Goal: Navigation & Orientation: Find specific page/section

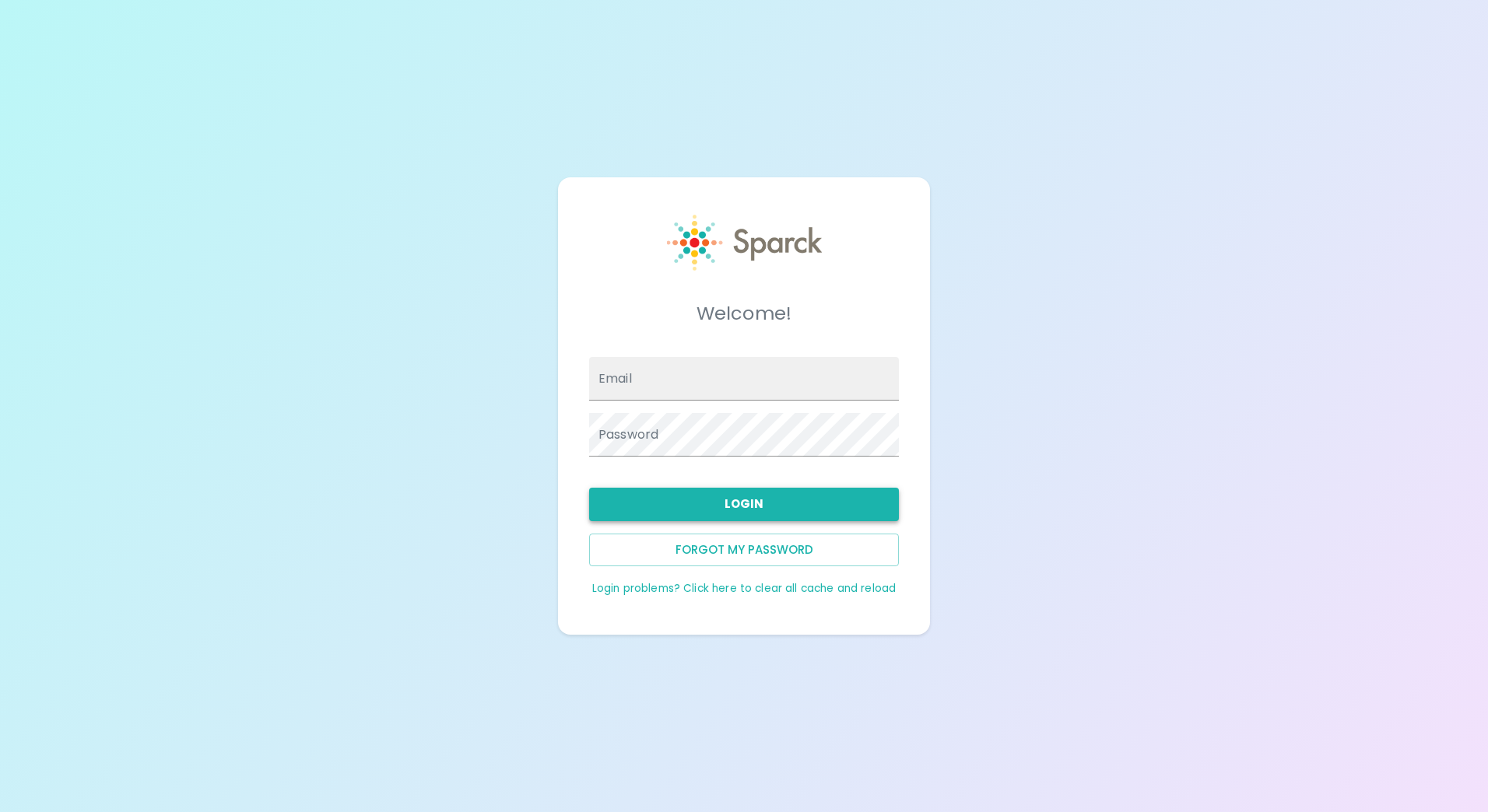
type input "[EMAIL_ADDRESS][DOMAIN_NAME]"
click at [779, 503] on button "Login" at bounding box center [744, 504] width 310 height 33
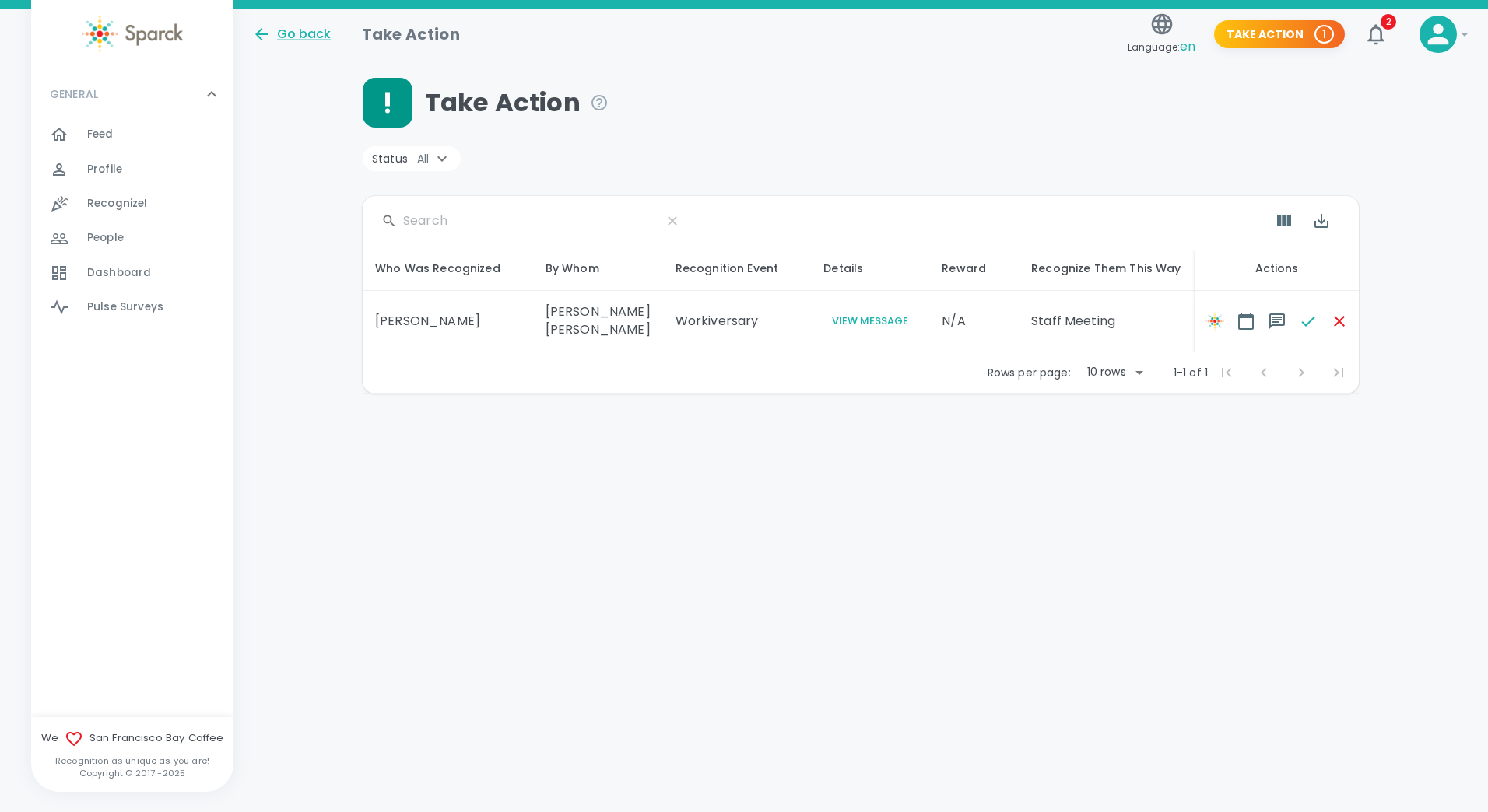
click at [104, 131] on span "Feed" at bounding box center [99, 134] width 26 height 16
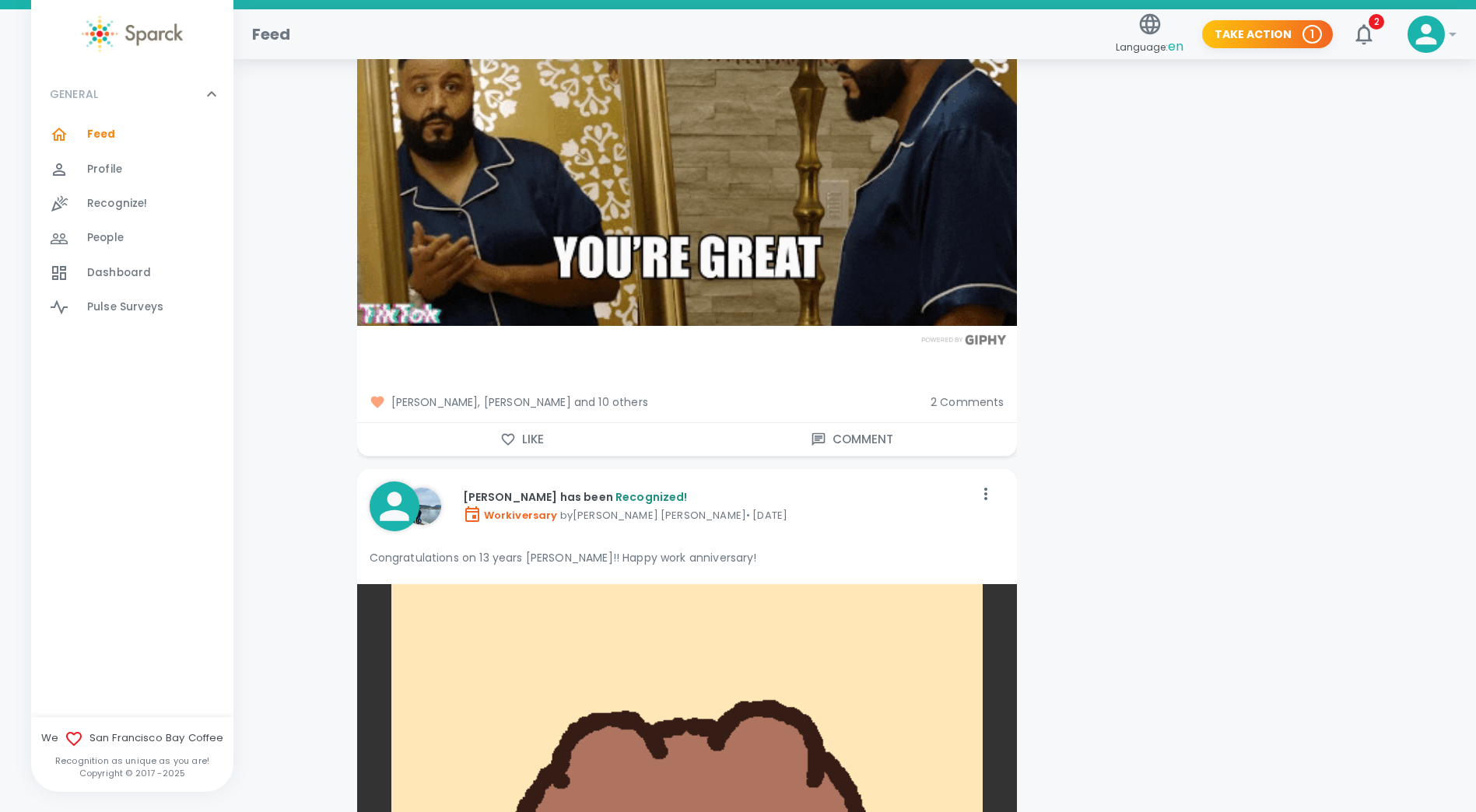
scroll to position [12449, 0]
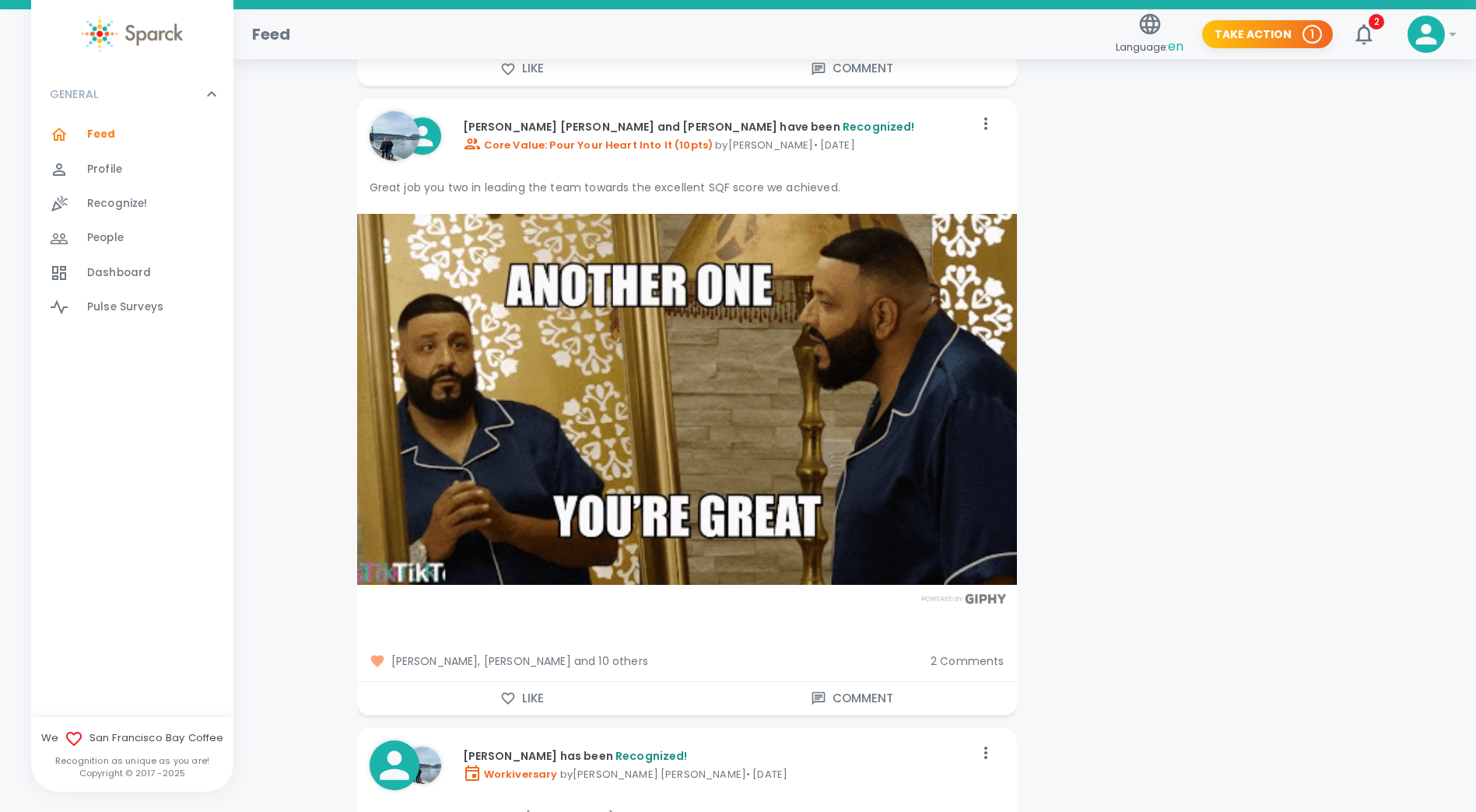
click at [961, 653] on span "2 Comments" at bounding box center [968, 661] width 74 height 16
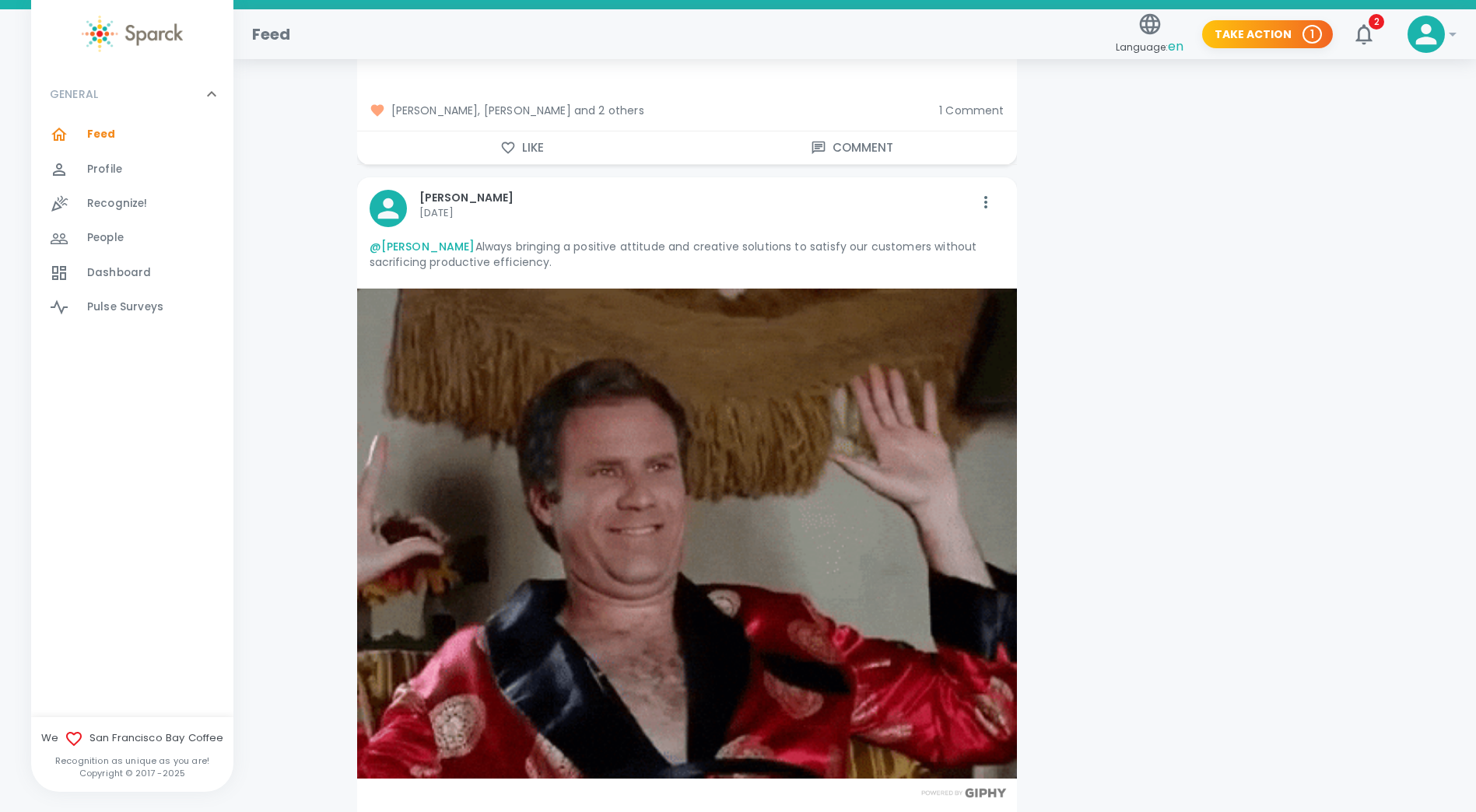
scroll to position [22822, 0]
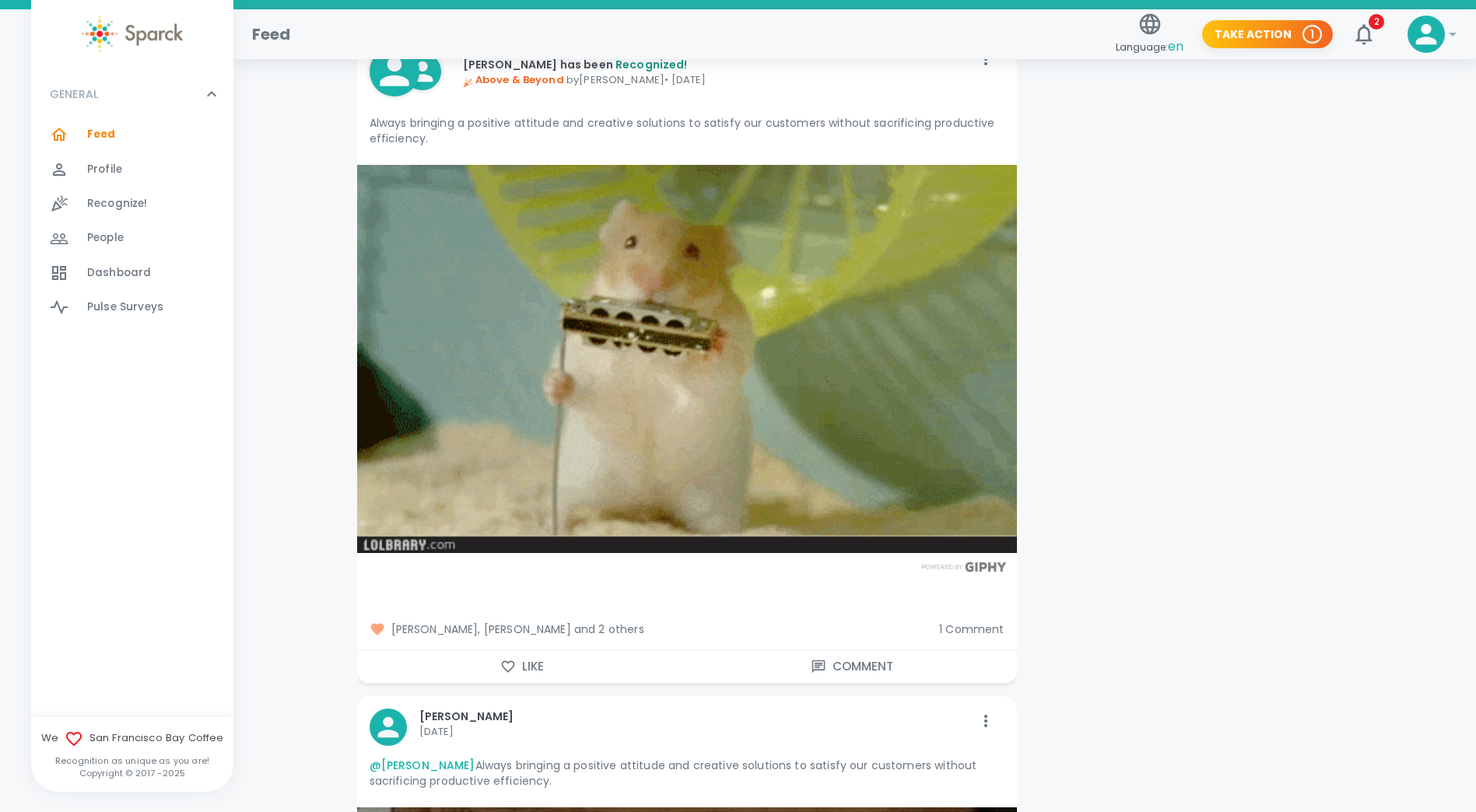
click at [139, 47] on img at bounding box center [132, 34] width 101 height 37
